Goal: Information Seeking & Learning: Learn about a topic

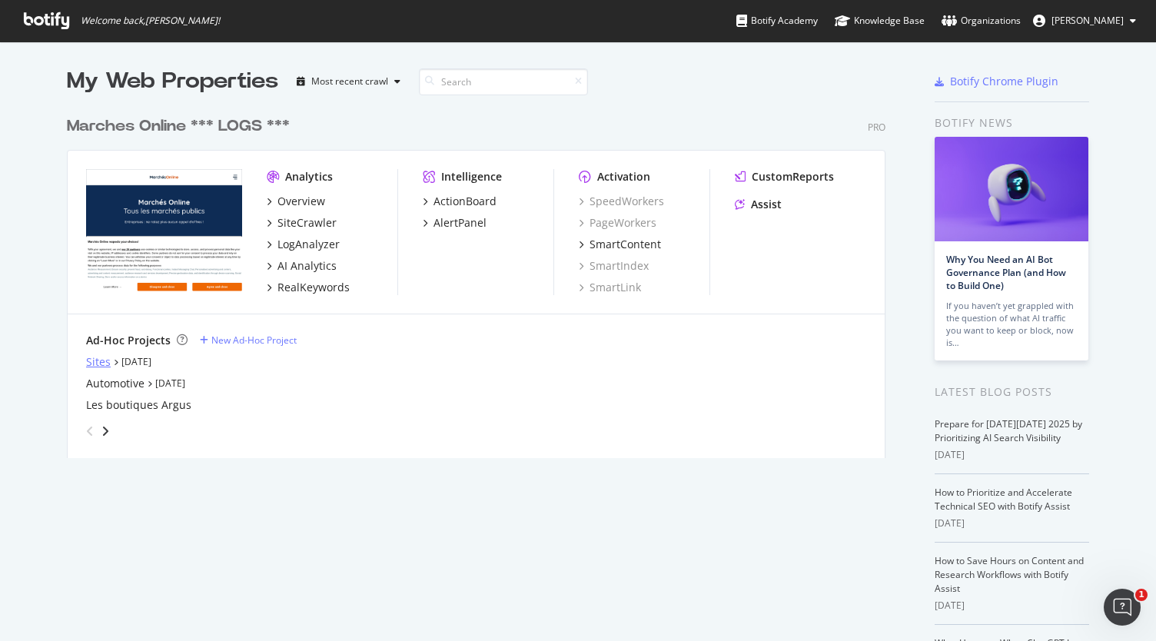
click at [92, 360] on div "Sites" at bounding box center [98, 361] width 25 height 15
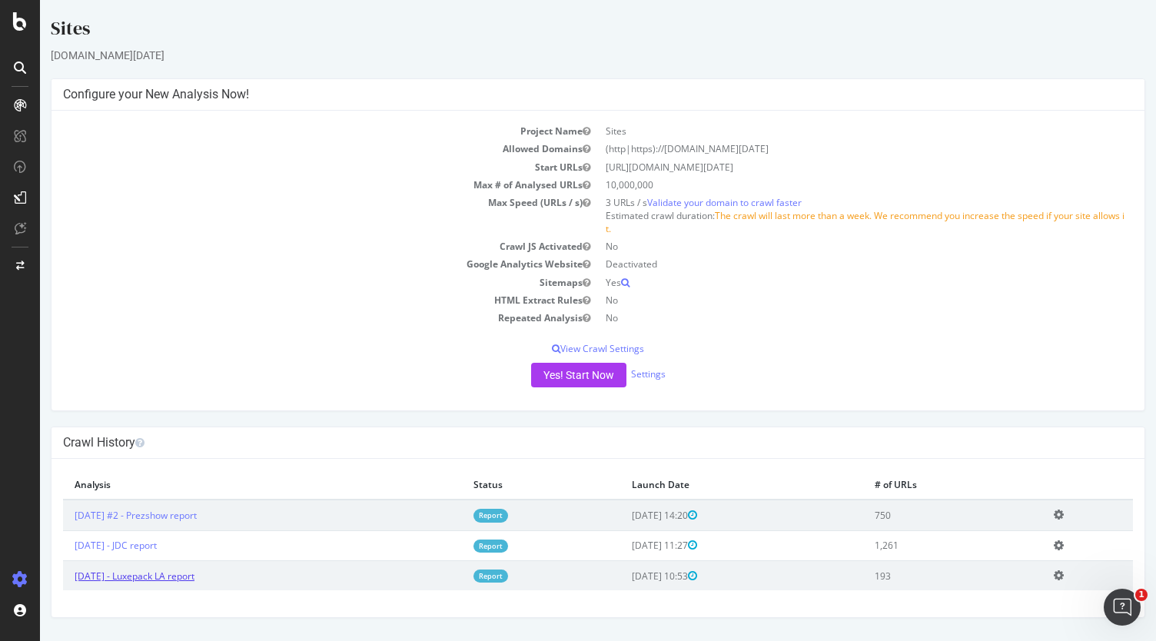
click at [181, 577] on link "[DATE] - Luxepack LA report" at bounding box center [135, 575] width 120 height 13
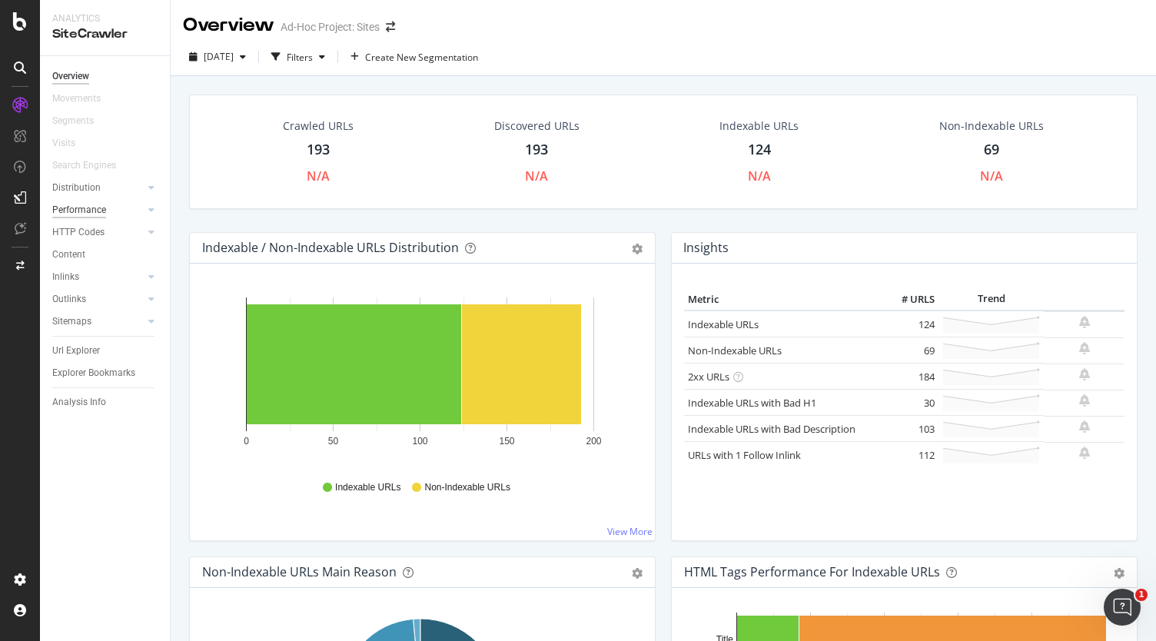
click at [75, 213] on div "Performance" at bounding box center [79, 210] width 54 height 16
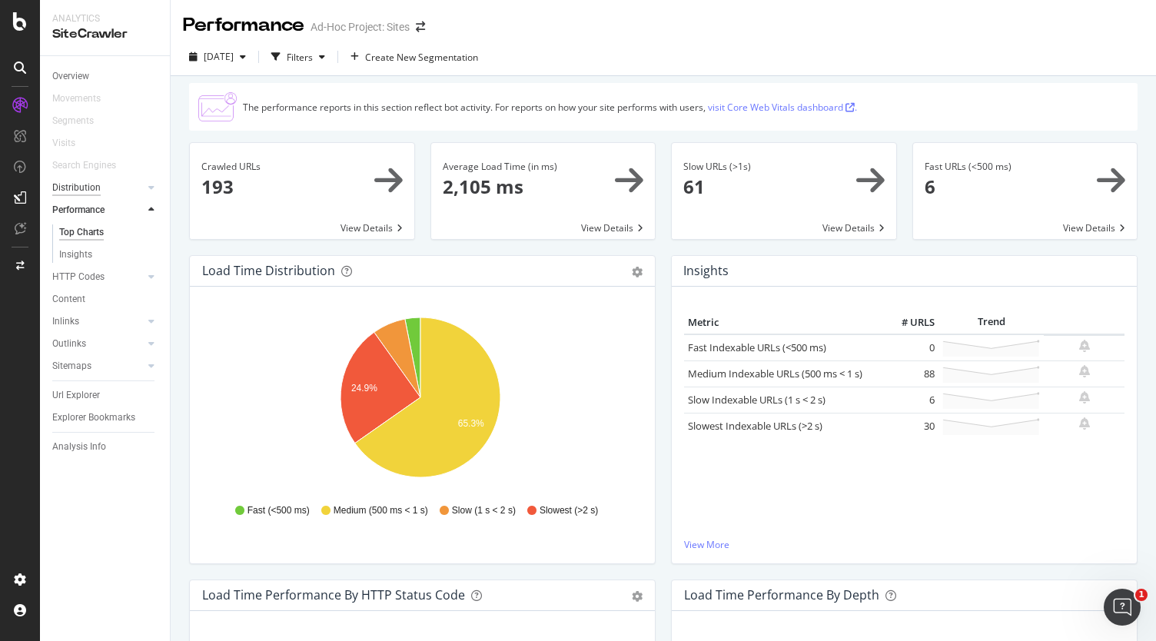
click at [76, 187] on div "Distribution" at bounding box center [76, 188] width 48 height 16
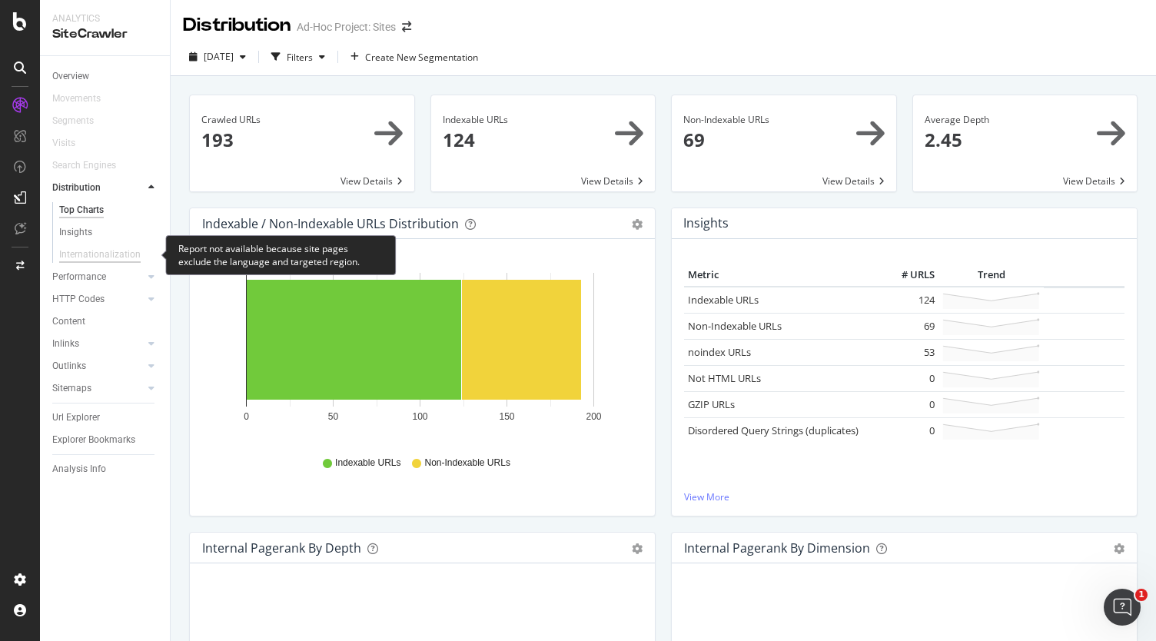
click at [85, 254] on div "Internationalization" at bounding box center [99, 255] width 81 height 16
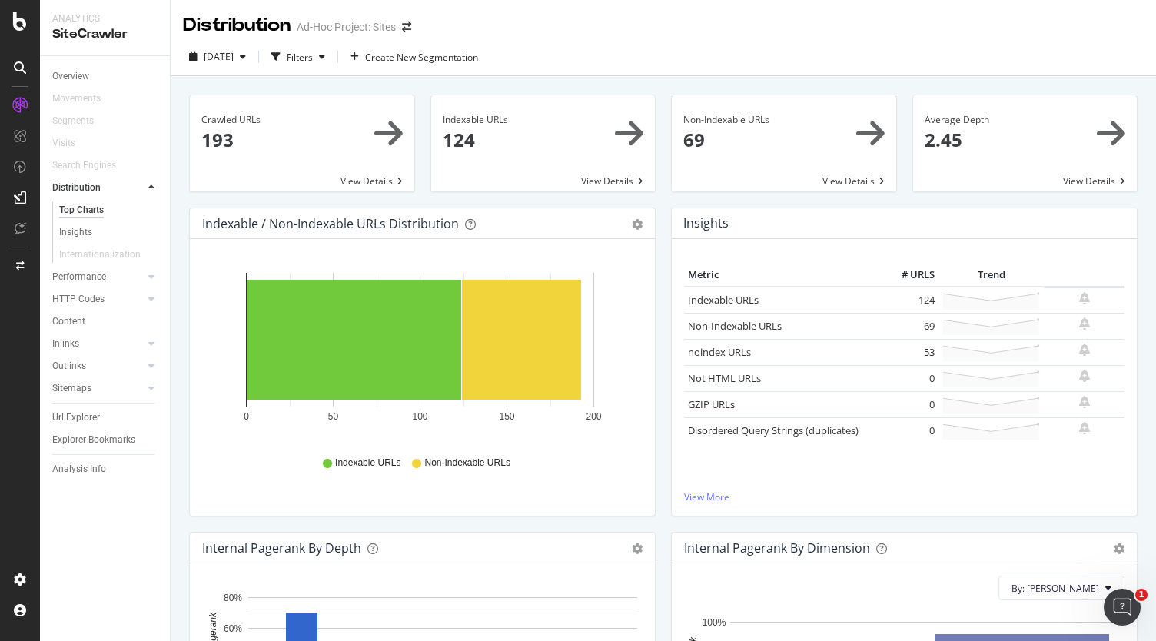
click at [20, 66] on icon at bounding box center [20, 67] width 12 height 12
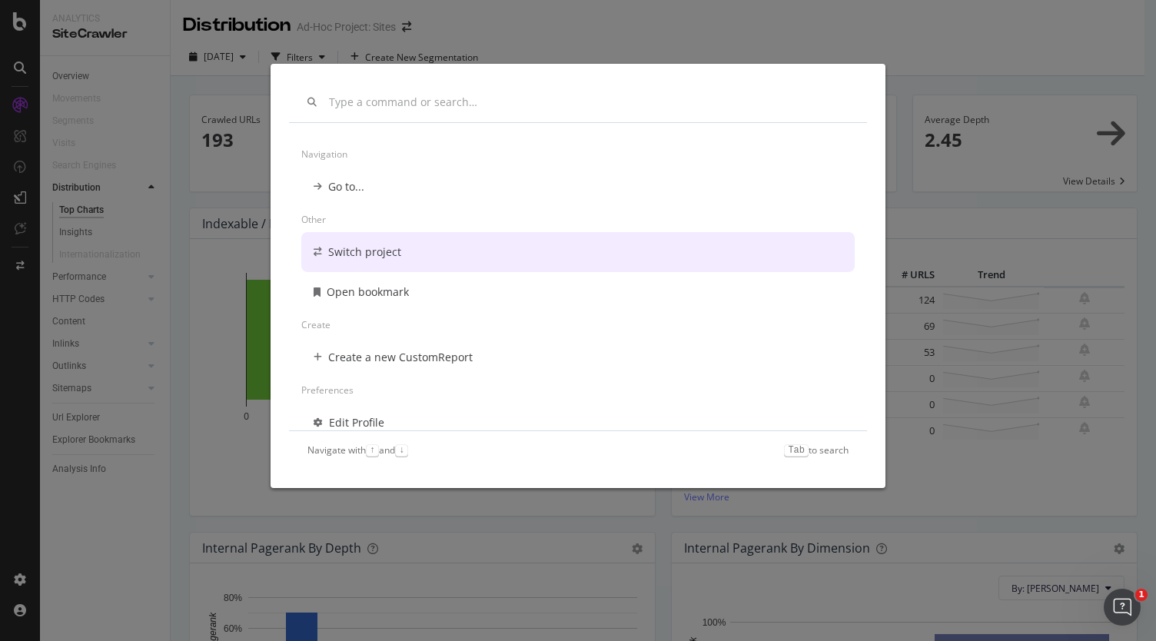
click at [13, 19] on div "Navigation Go to... Other Switch project Open bookmark Create Create a new Cust…" at bounding box center [578, 320] width 1156 height 641
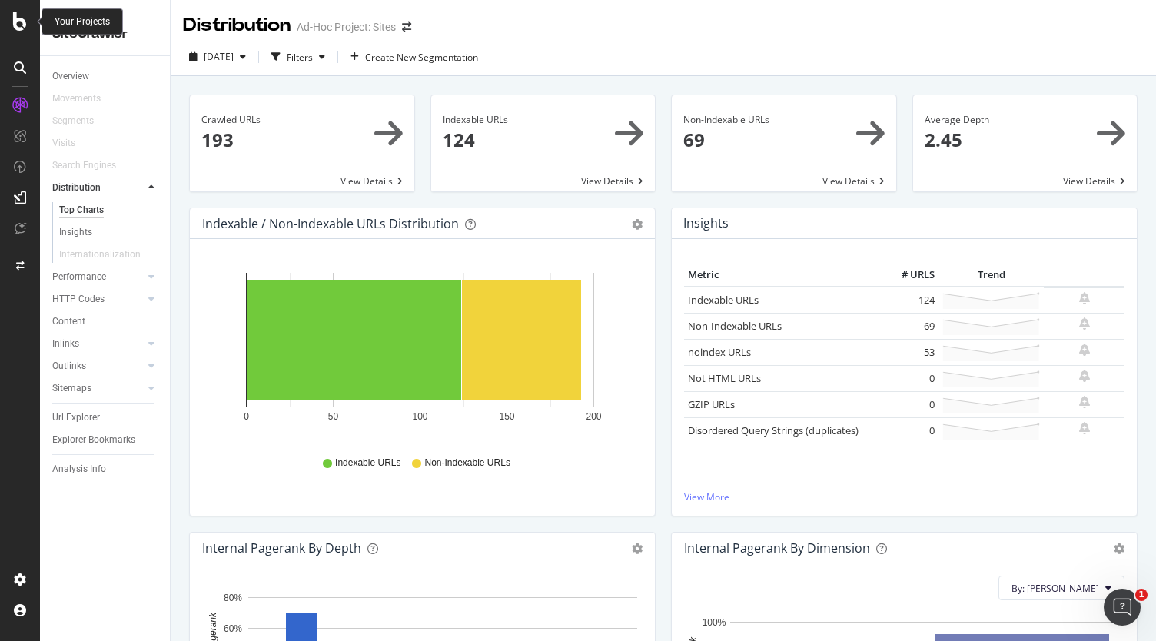
click at [25, 24] on icon at bounding box center [20, 21] width 14 height 18
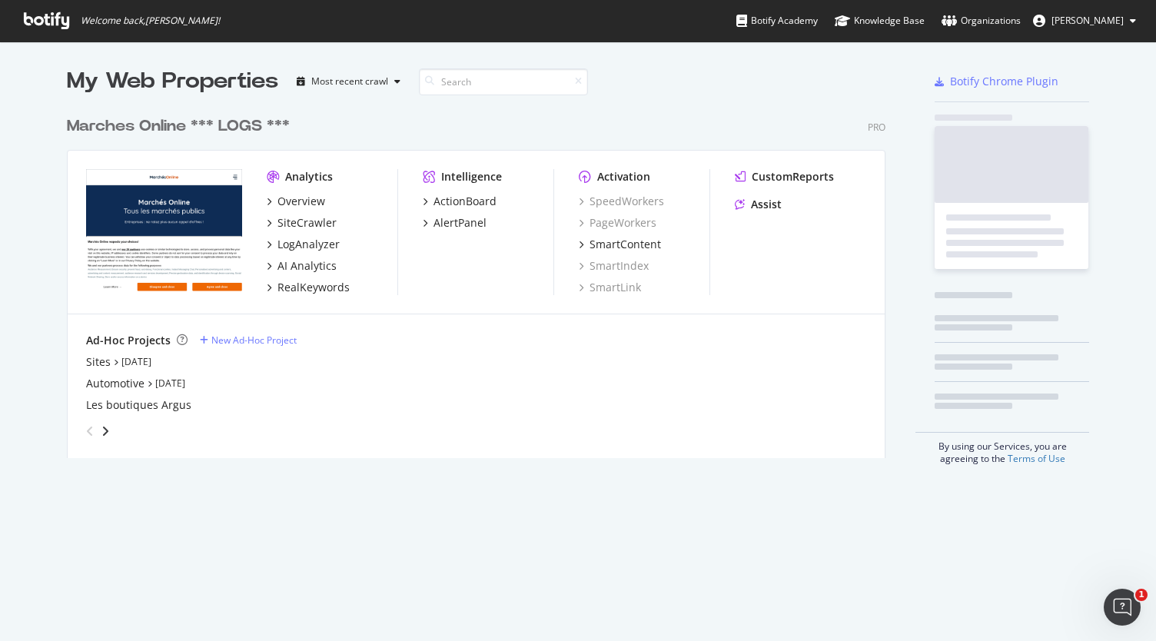
scroll to position [629, 1132]
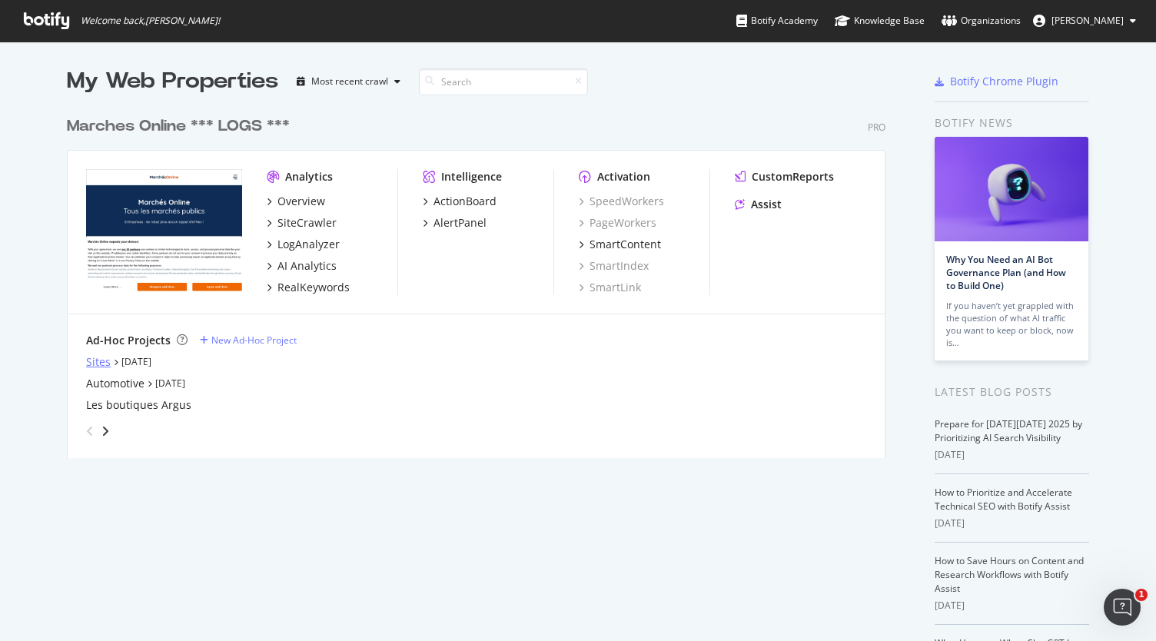
click at [86, 360] on div "Sites" at bounding box center [98, 361] width 25 height 15
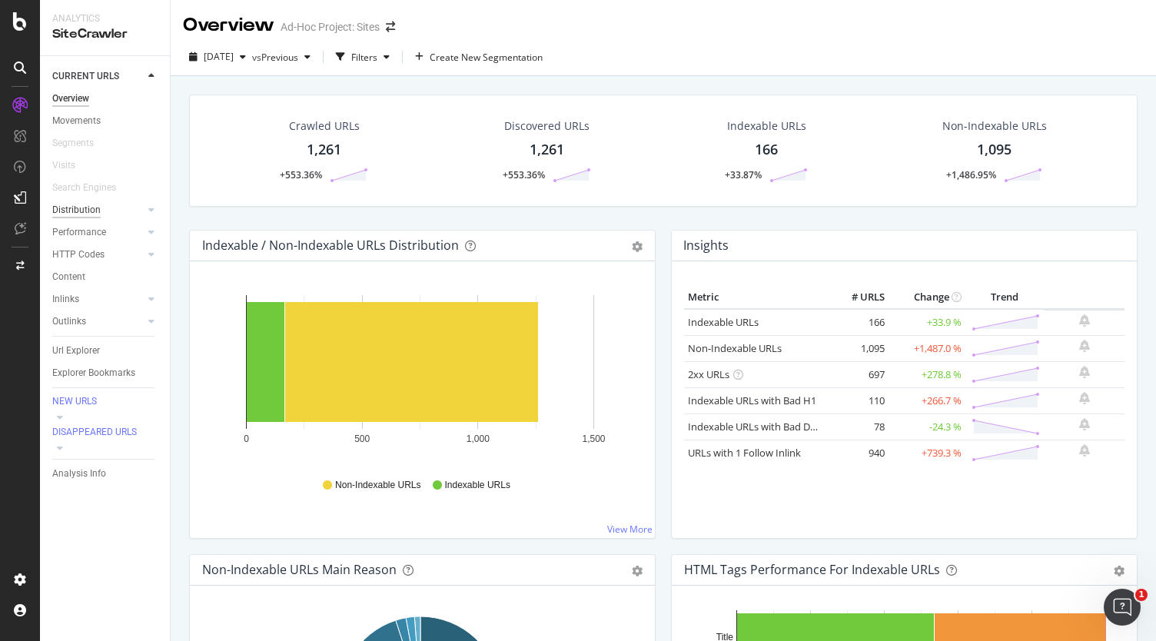
click at [81, 209] on div "Distribution" at bounding box center [76, 210] width 48 height 16
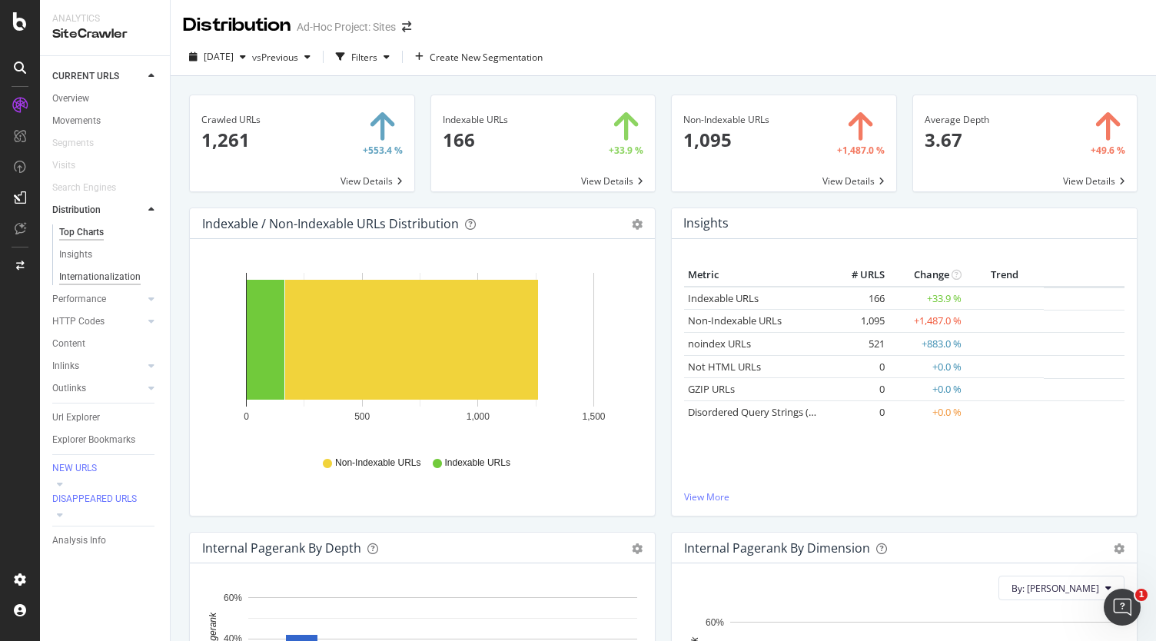
click at [119, 274] on div "Internationalization" at bounding box center [99, 277] width 81 height 16
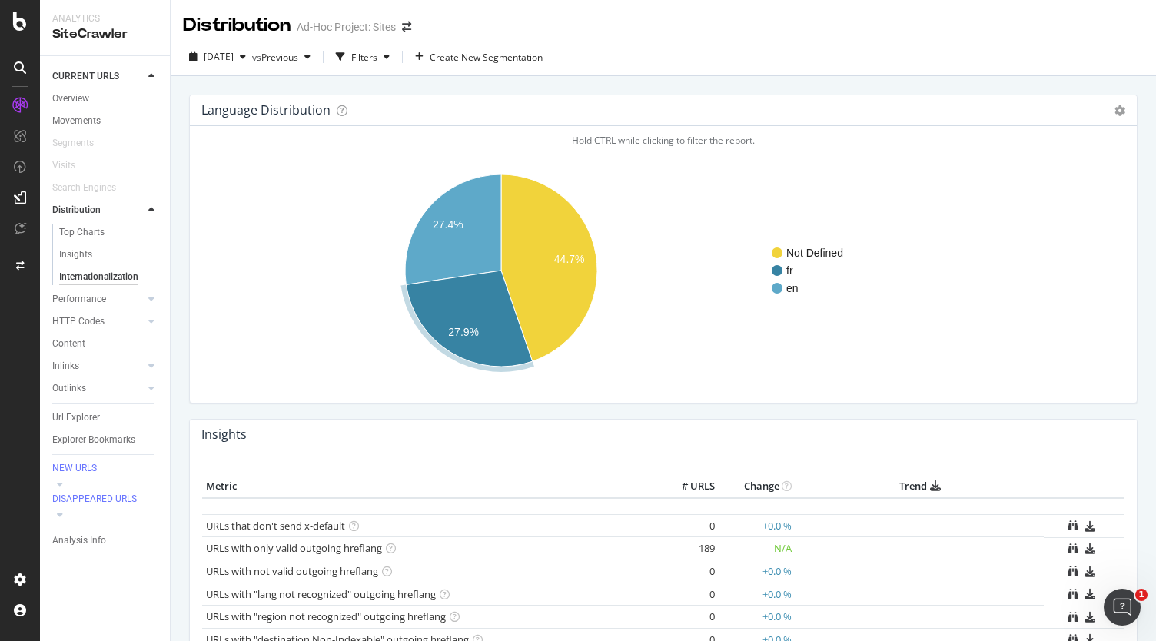
scroll to position [117, 0]
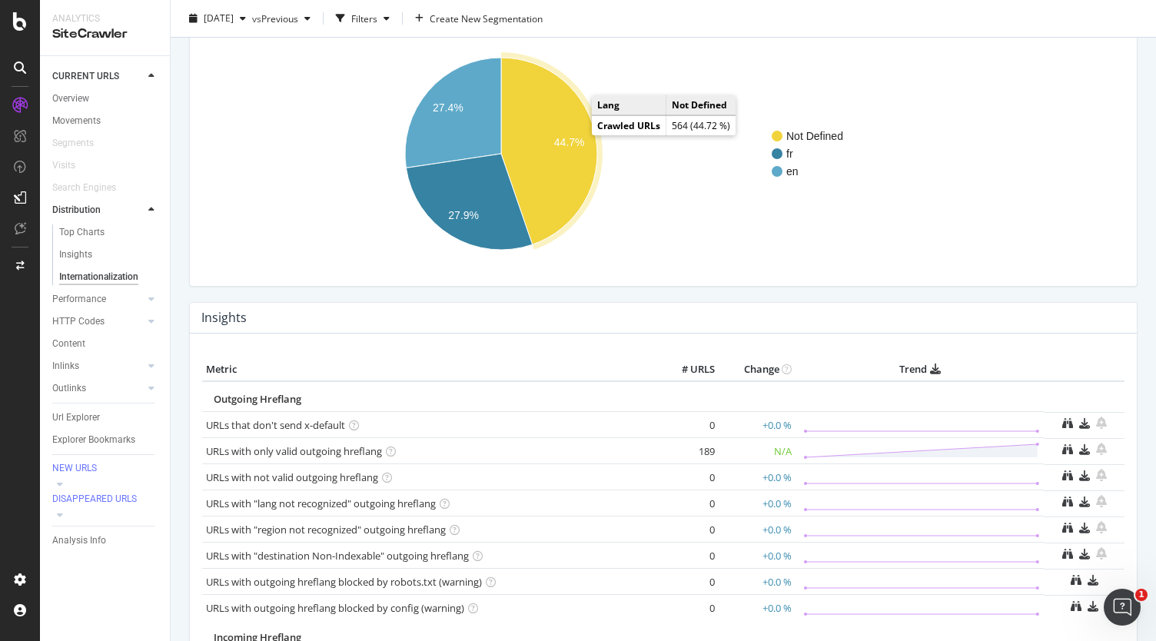
click at [569, 121] on icon "A chart." at bounding box center [549, 151] width 96 height 187
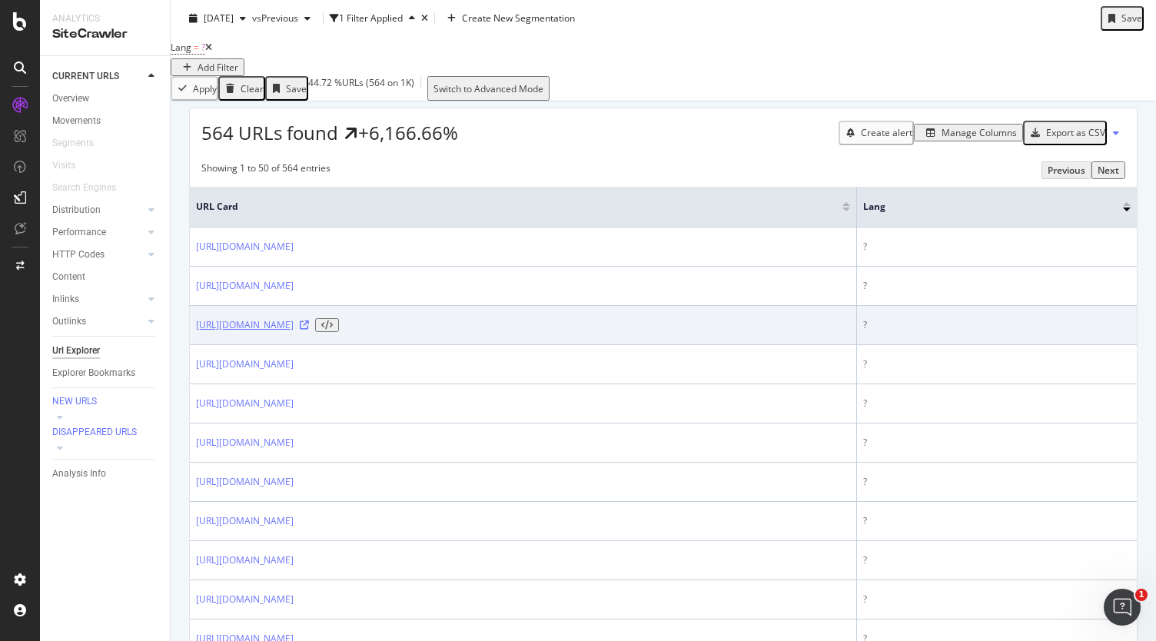
scroll to position [296, 0]
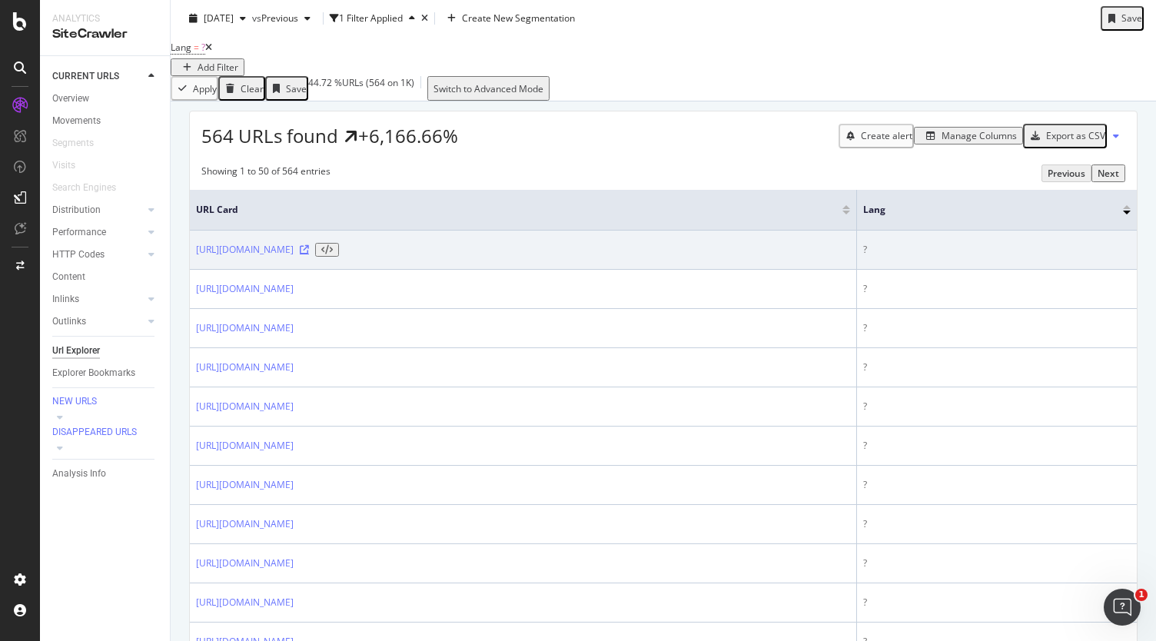
click at [309, 254] on icon at bounding box center [304, 249] width 9 height 9
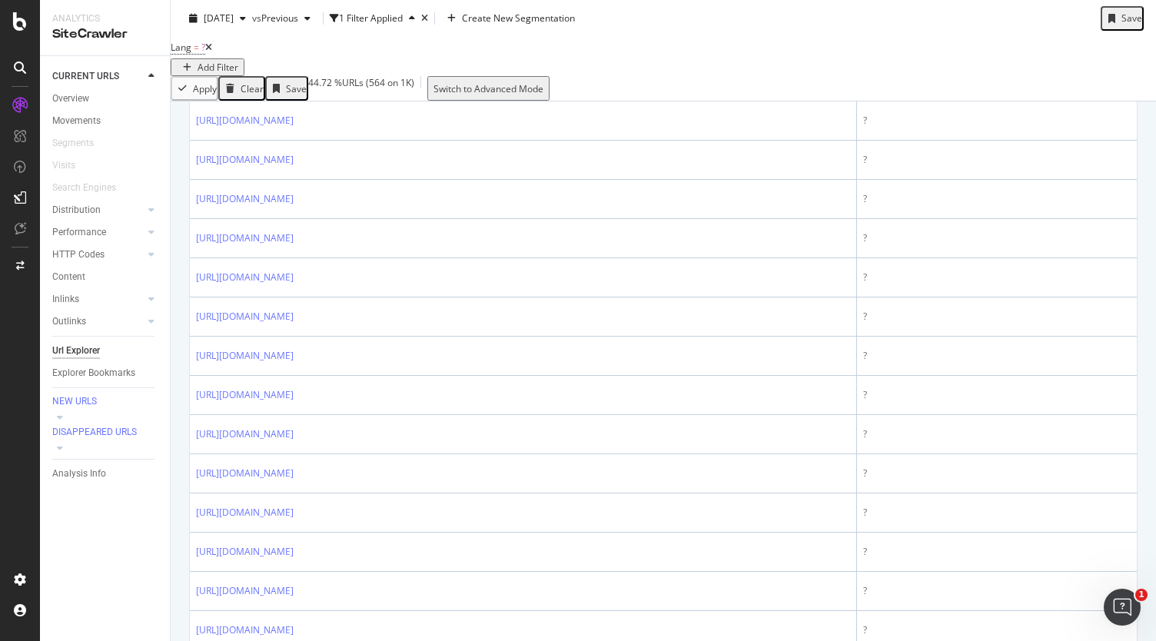
scroll to position [2072, 0]
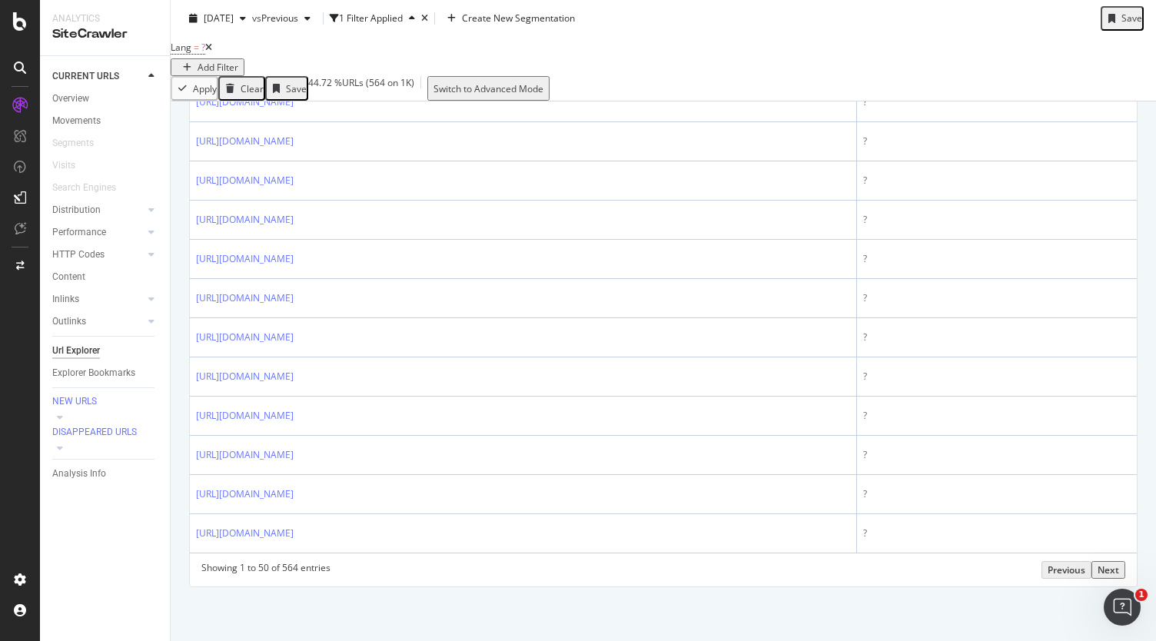
click at [1111, 565] on div "Next" at bounding box center [1108, 569] width 22 height 13
click at [1106, 568] on div "Next" at bounding box center [1108, 569] width 22 height 13
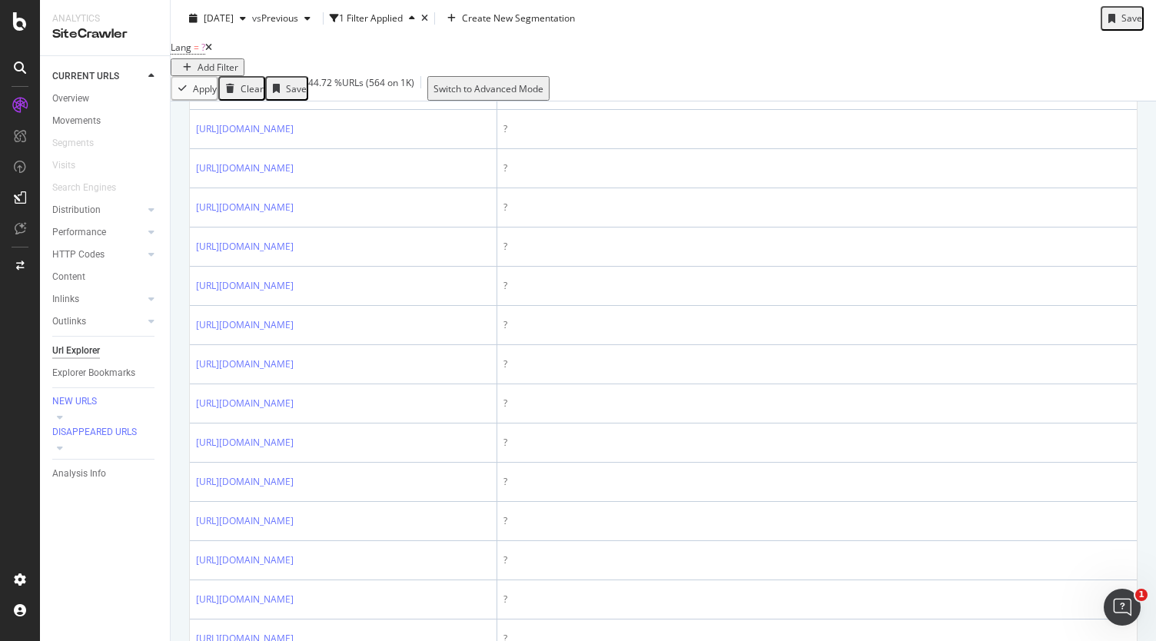
scroll to position [798, 0]
